Goal: Navigation & Orientation: Find specific page/section

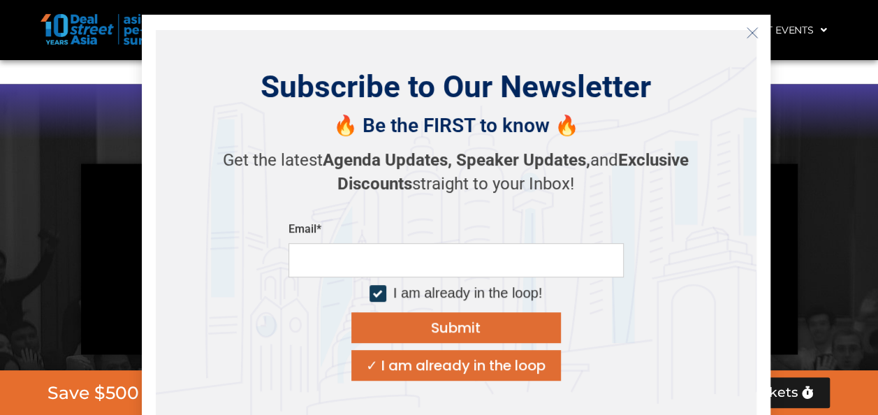
scroll to position [1327, 0]
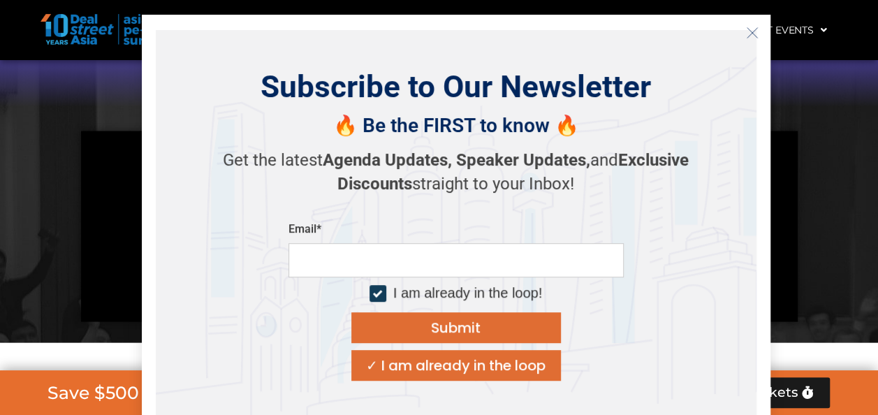
click at [750, 33] on icon "Close" at bounding box center [752, 33] width 13 height 13
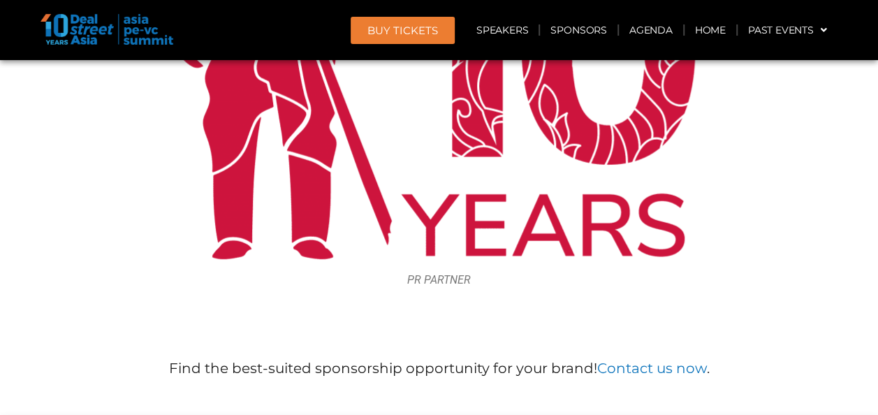
scroll to position [17423, 0]
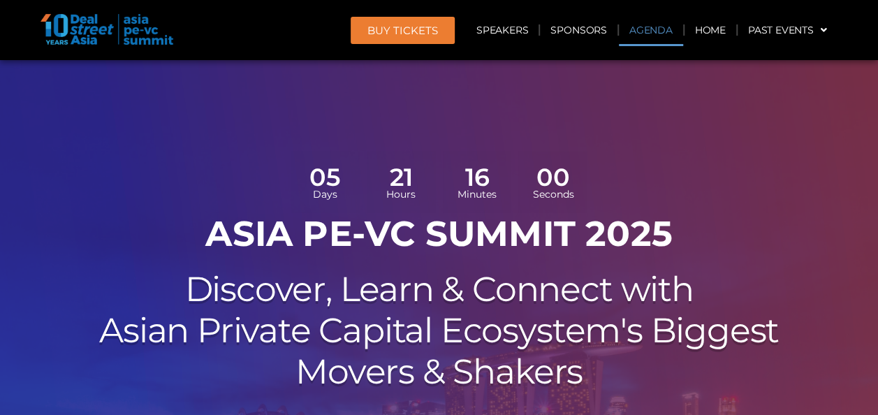
click at [647, 29] on link "Agenda" at bounding box center [651, 30] width 64 height 32
click at [647, 28] on link "Agenda" at bounding box center [651, 30] width 64 height 32
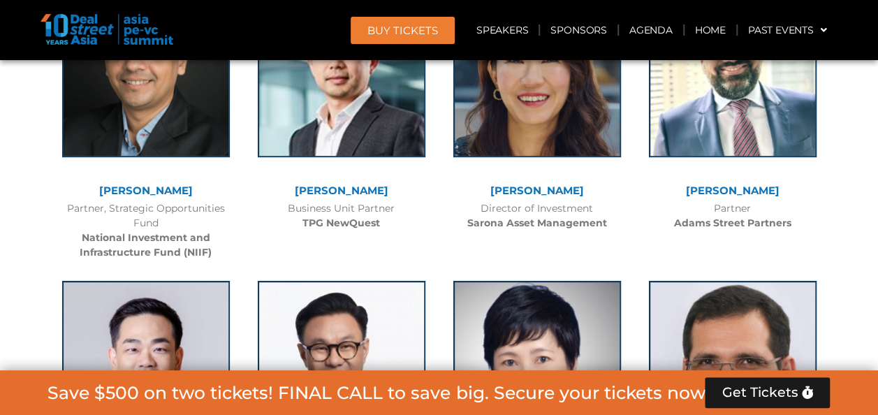
scroll to position [2970, 0]
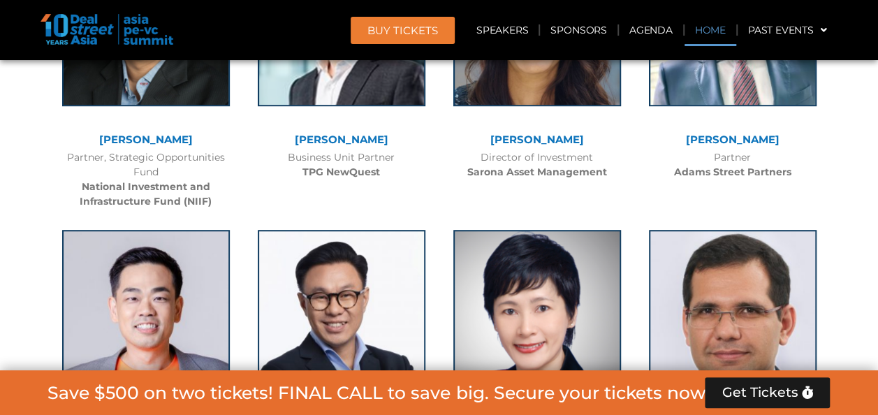
click at [705, 29] on link "Home" at bounding box center [710, 30] width 52 height 32
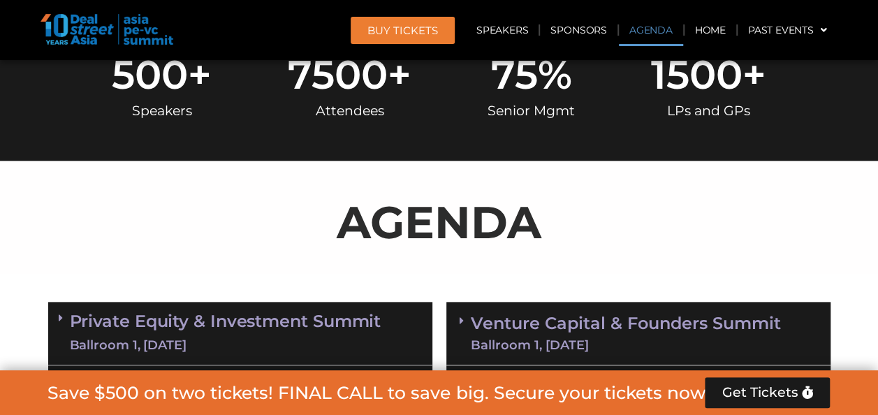
scroll to position [768, 0]
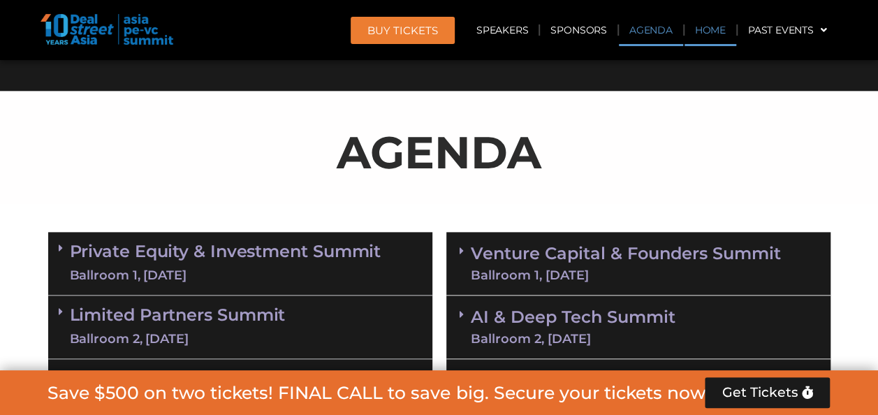
click at [712, 25] on link "Home" at bounding box center [710, 30] width 52 height 32
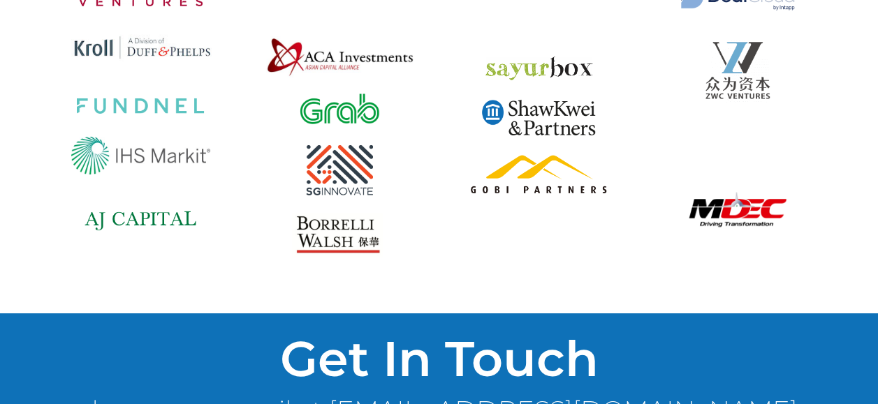
scroll to position [10517, 0]
